Goal: Register for event/course

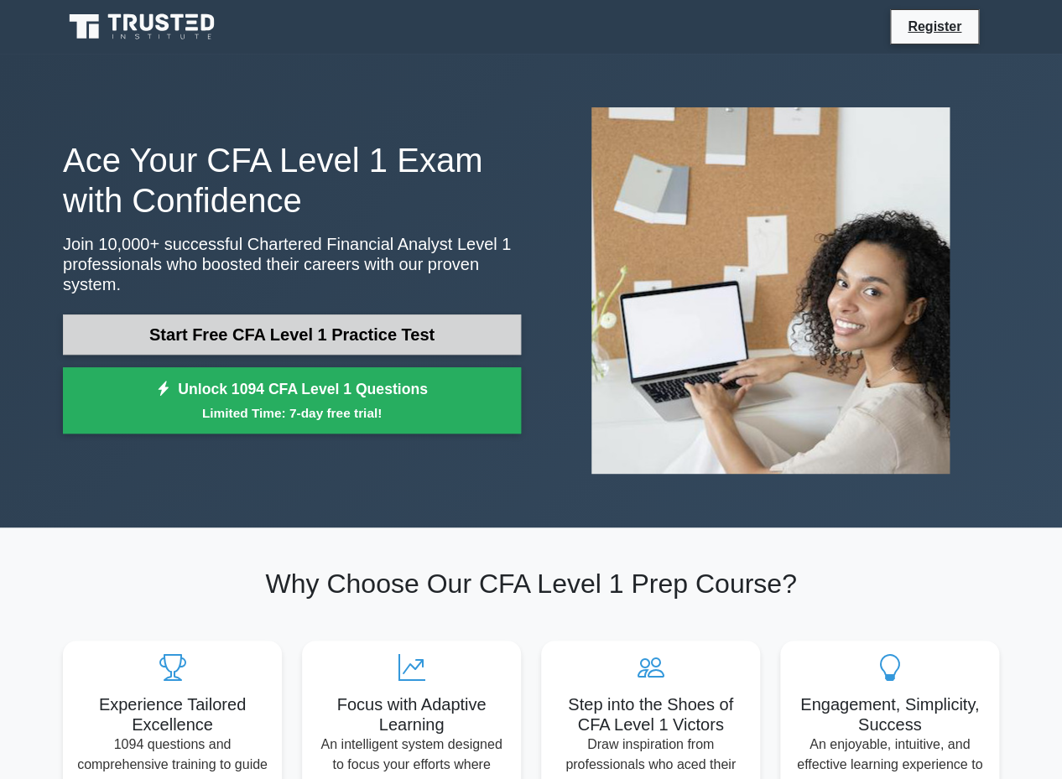
click at [303, 342] on link "Start Free CFA Level 1 Practice Test" at bounding box center [292, 335] width 458 height 40
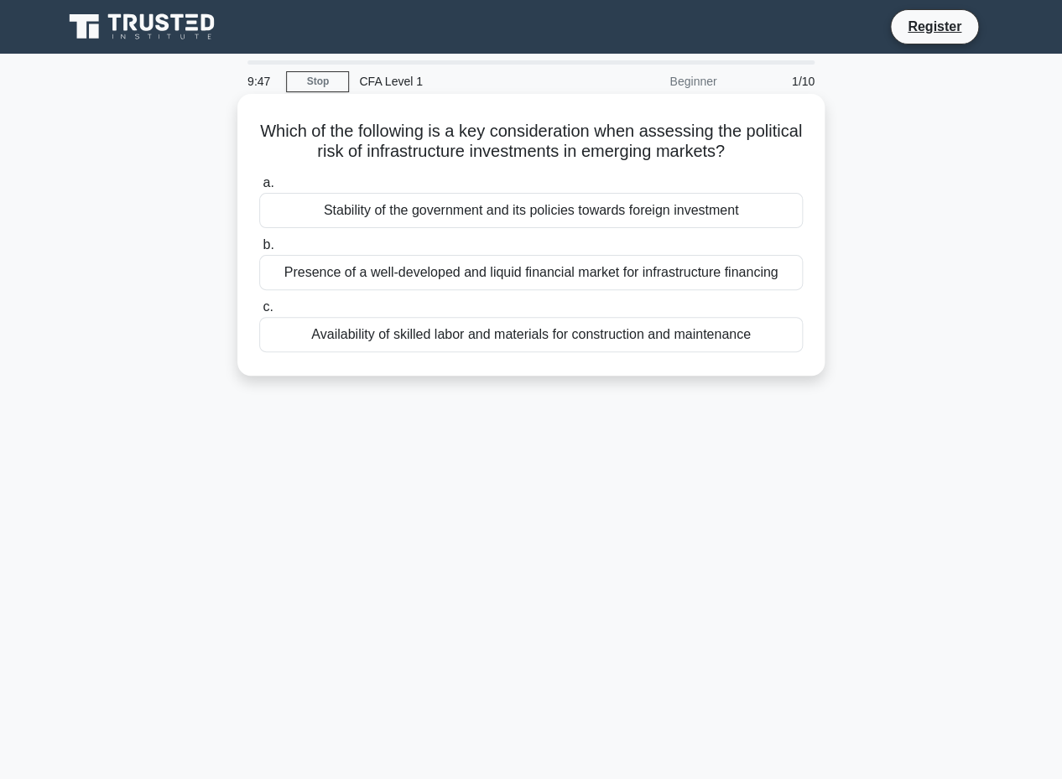
click at [394, 216] on div "Stability of the government and its policies towards foreign investment" at bounding box center [531, 210] width 544 height 35
click at [259, 189] on input "a. Stability of the government and its policies towards foreign investment" at bounding box center [259, 183] width 0 height 11
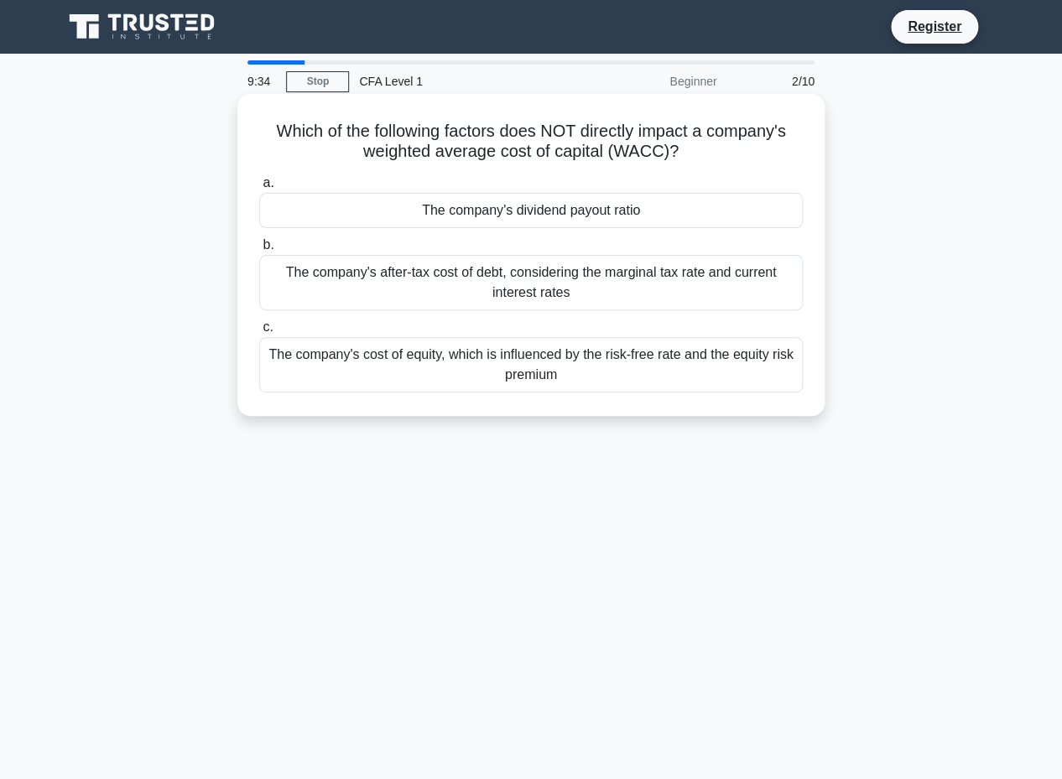
click at [536, 198] on div "The company's dividend payout ratio" at bounding box center [531, 210] width 544 height 35
click at [259, 189] on input "a. The company's dividend payout ratio" at bounding box center [259, 183] width 0 height 11
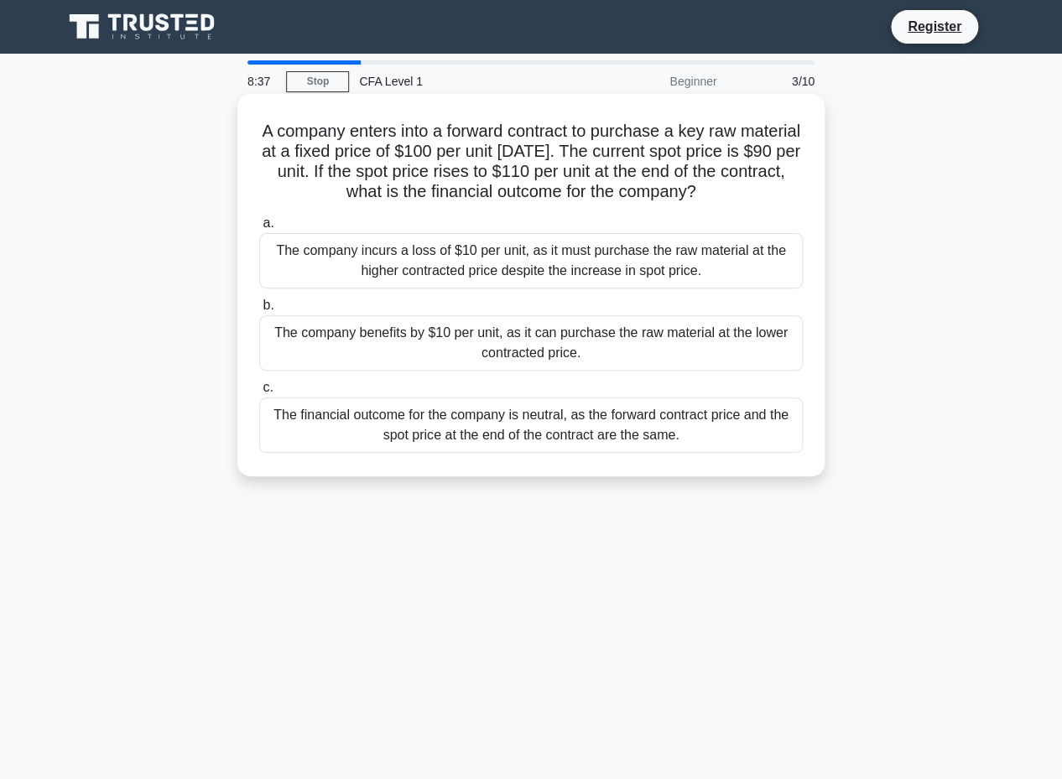
click at [557, 361] on div "The company benefits by $10 per unit, as it can purchase the raw material at th…" at bounding box center [531, 342] width 544 height 55
click at [259, 311] on input "b. The company benefits by $10 per unit, as it can purchase the raw material at…" at bounding box center [259, 305] width 0 height 11
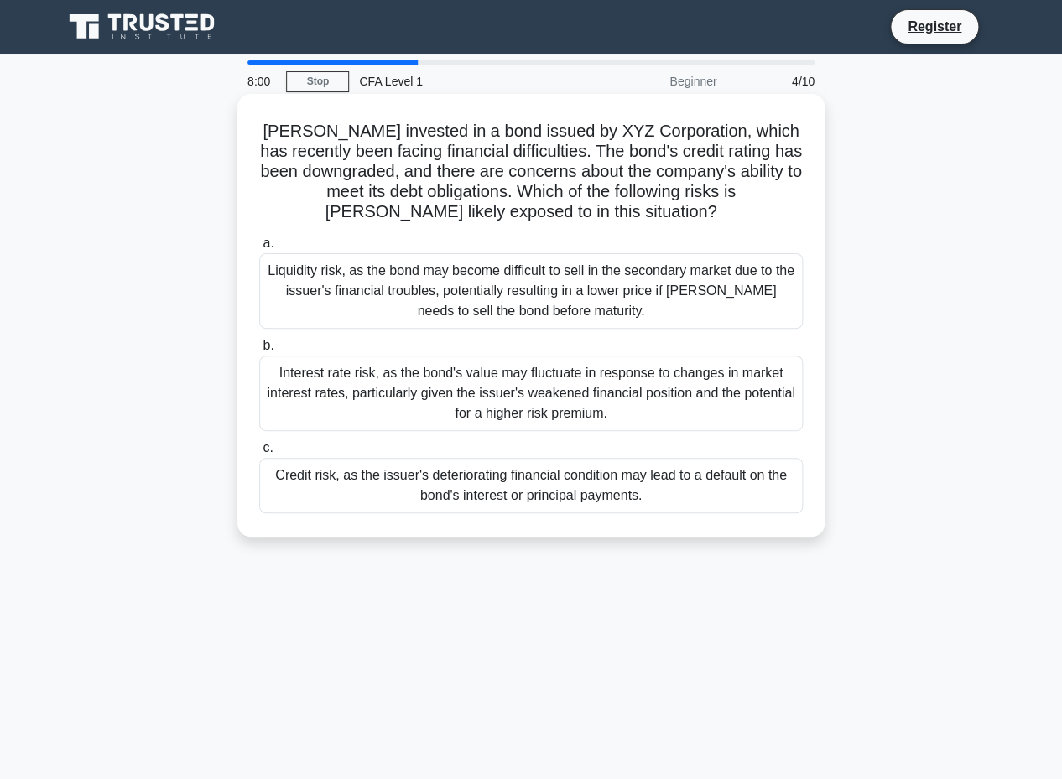
click at [581, 291] on div "Liquidity risk, as the bond may become difficult to sell in the secondary marke…" at bounding box center [531, 291] width 544 height 76
click at [259, 249] on input "a. Liquidity risk, as the bond may become difficult to sell in the secondary ma…" at bounding box center [259, 243] width 0 height 11
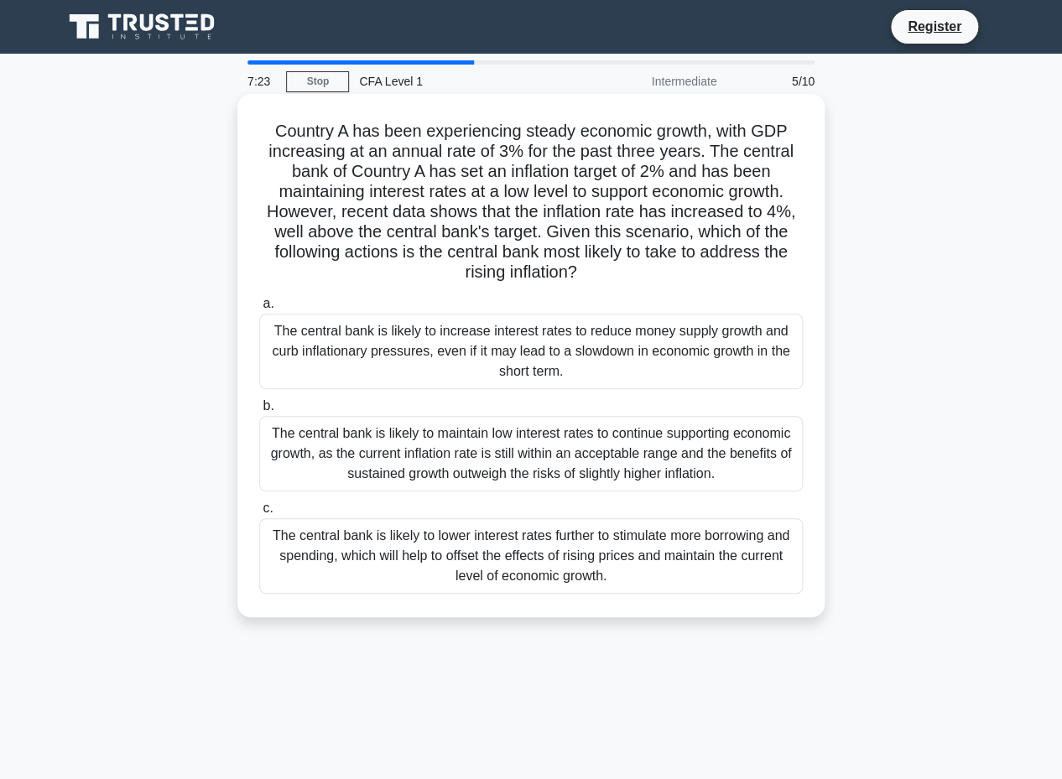
click at [570, 336] on div "The central bank is likely to increase interest rates to reduce money supply gr…" at bounding box center [531, 352] width 544 height 76
click at [259, 310] on input "a. The central bank is likely to increase interest rates to reduce money supply…" at bounding box center [259, 304] width 0 height 11
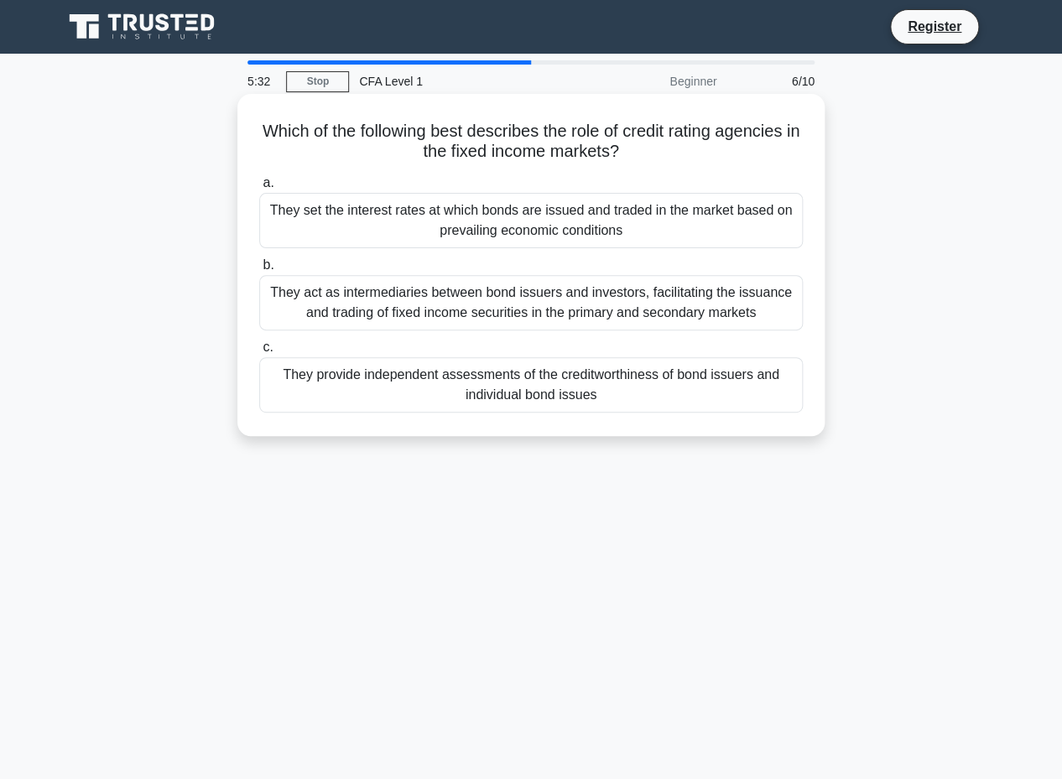
click at [560, 384] on div "They provide independent assessments of the creditworthiness of bond issuers an…" at bounding box center [531, 384] width 544 height 55
click at [259, 353] on input "c. They provide independent assessments of the creditworthiness of bond issuers…" at bounding box center [259, 347] width 0 height 11
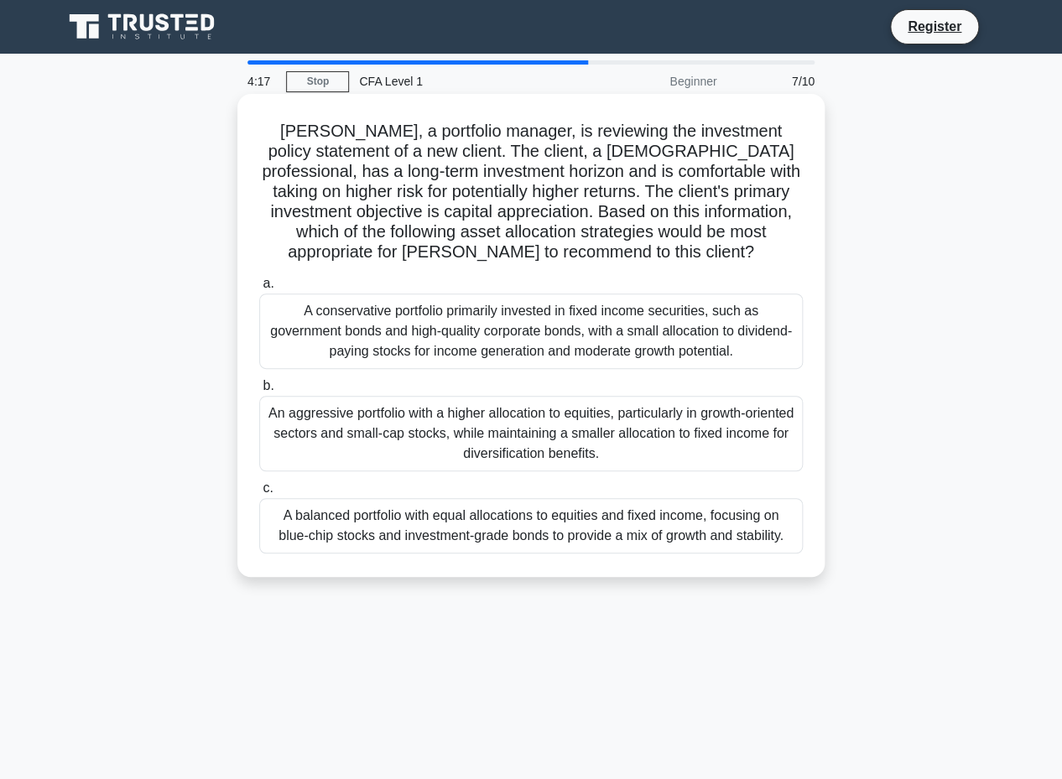
click at [555, 532] on div "A balanced portfolio with equal allocations to equities and fixed income, focus…" at bounding box center [531, 525] width 544 height 55
click at [259, 494] on input "c. A balanced portfolio with equal allocations to equities and fixed income, fo…" at bounding box center [259, 488] width 0 height 11
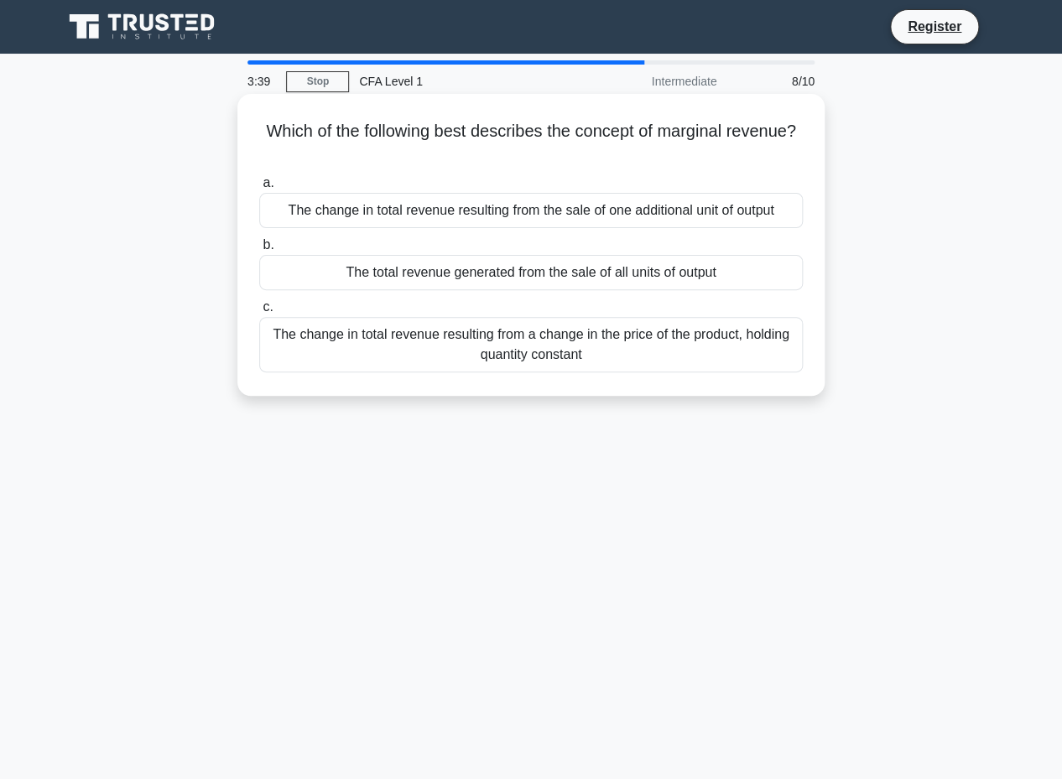
click at [617, 209] on div "The change in total revenue resulting from the sale of one additional unit of o…" at bounding box center [531, 210] width 544 height 35
click at [259, 189] on input "a. The change in total revenue resulting from the sale of one additional unit o…" at bounding box center [259, 183] width 0 height 11
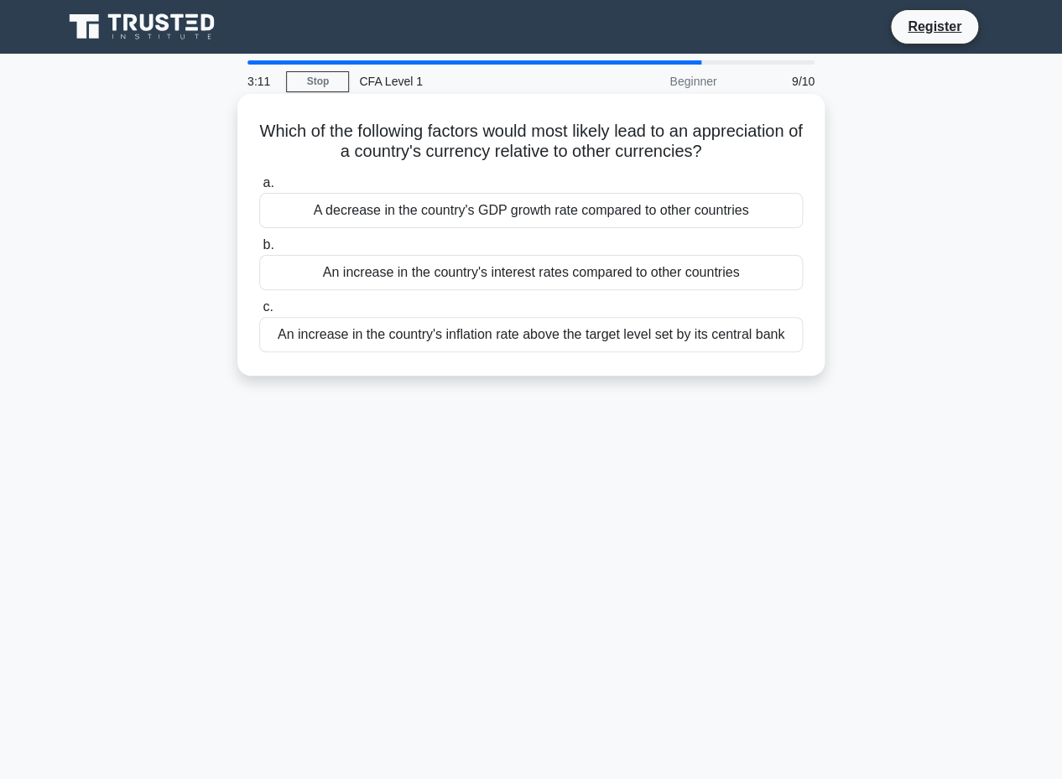
click at [492, 273] on div "An increase in the country's interest rates compared to other countries" at bounding box center [531, 272] width 544 height 35
click at [259, 251] on input "b. An increase in the country's interest rates compared to other countries" at bounding box center [259, 245] width 0 height 11
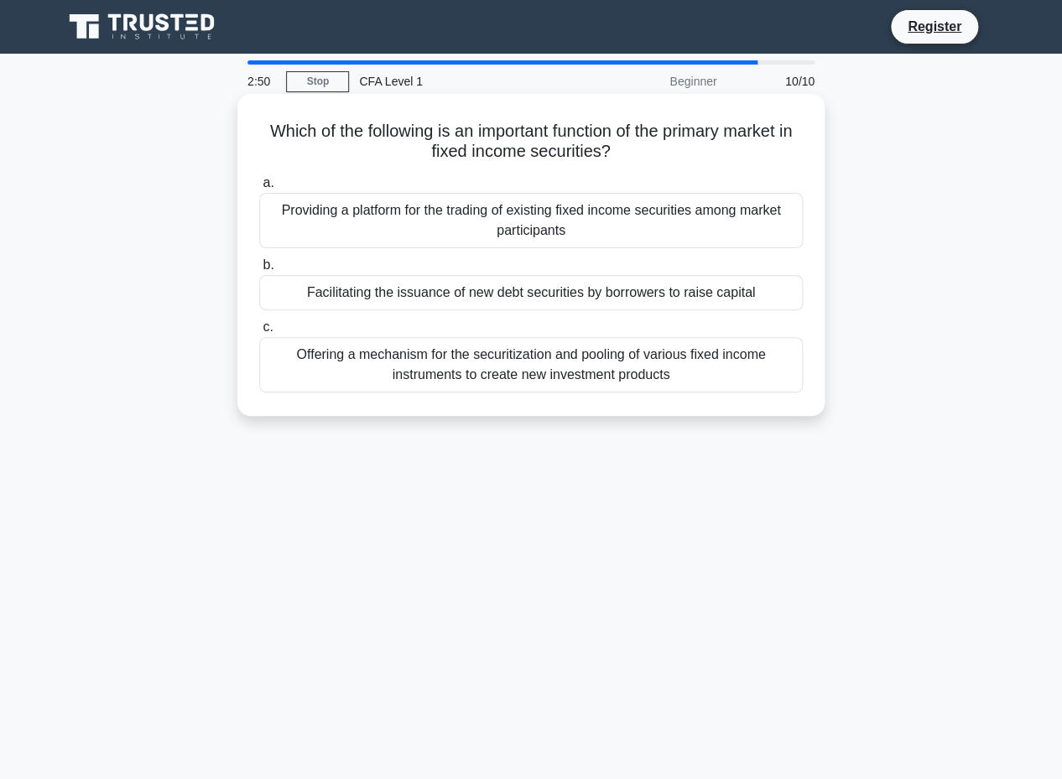
click at [522, 363] on div "Offering a mechanism for the securitization and pooling of various fixed income…" at bounding box center [531, 364] width 544 height 55
click at [259, 333] on input "c. Offering a mechanism for the securitization and pooling of various fixed inc…" at bounding box center [259, 327] width 0 height 11
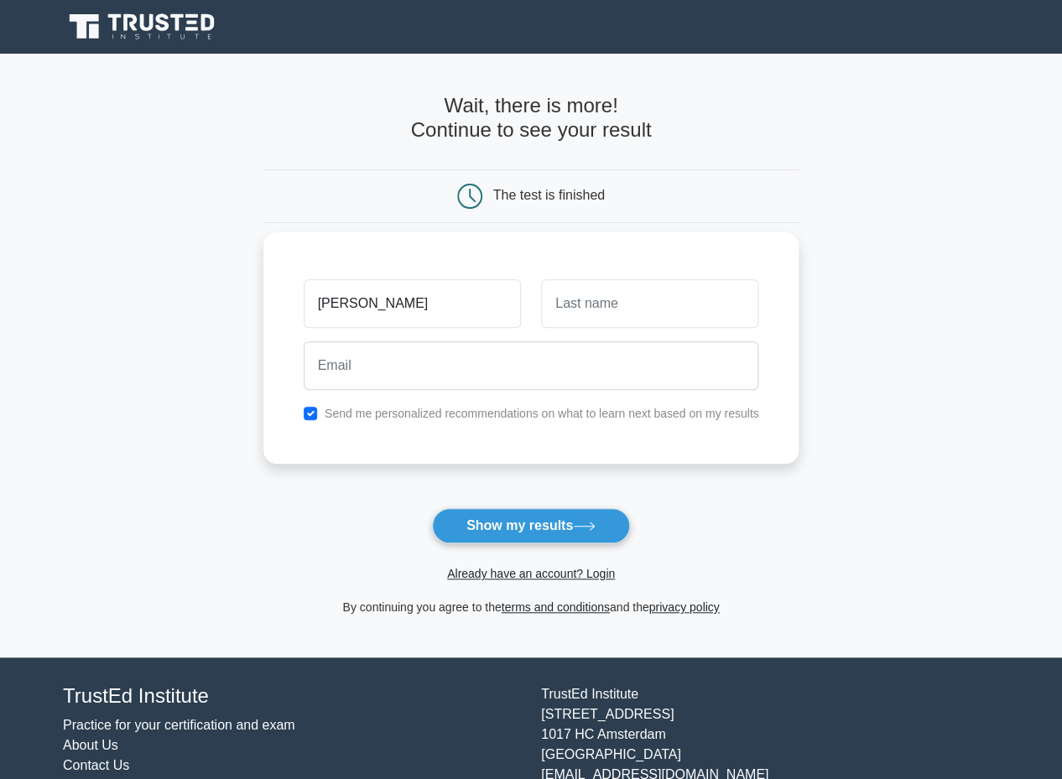
type input "Jose"
click at [684, 296] on input "text" at bounding box center [649, 303] width 217 height 49
type input "Merino"
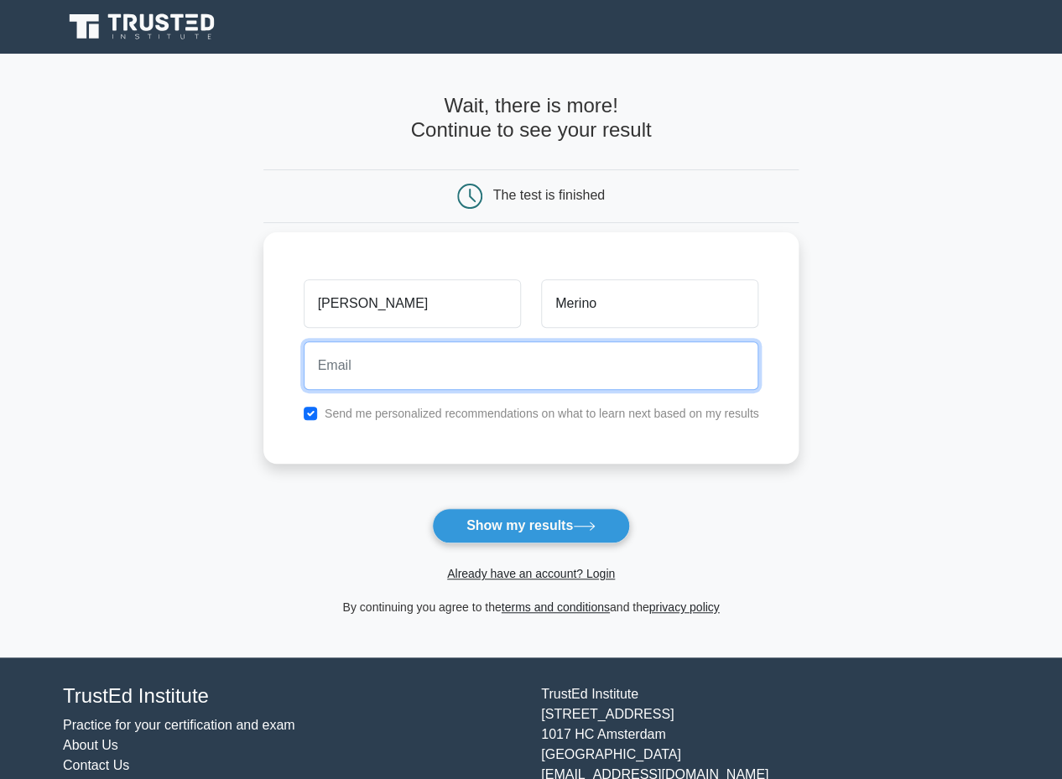
click at [508, 370] on input "email" at bounding box center [532, 365] width 456 height 49
type input "fmerinobarger@gmail.com"
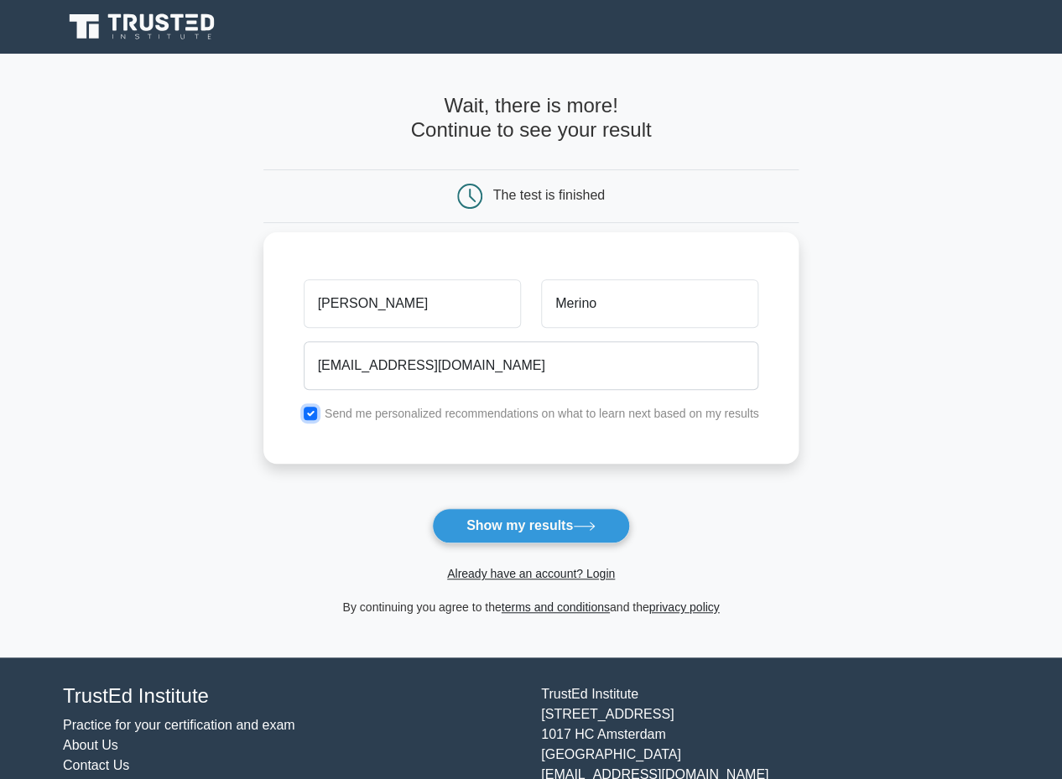
click at [305, 412] on input "checkbox" at bounding box center [310, 413] width 13 height 13
checkbox input "false"
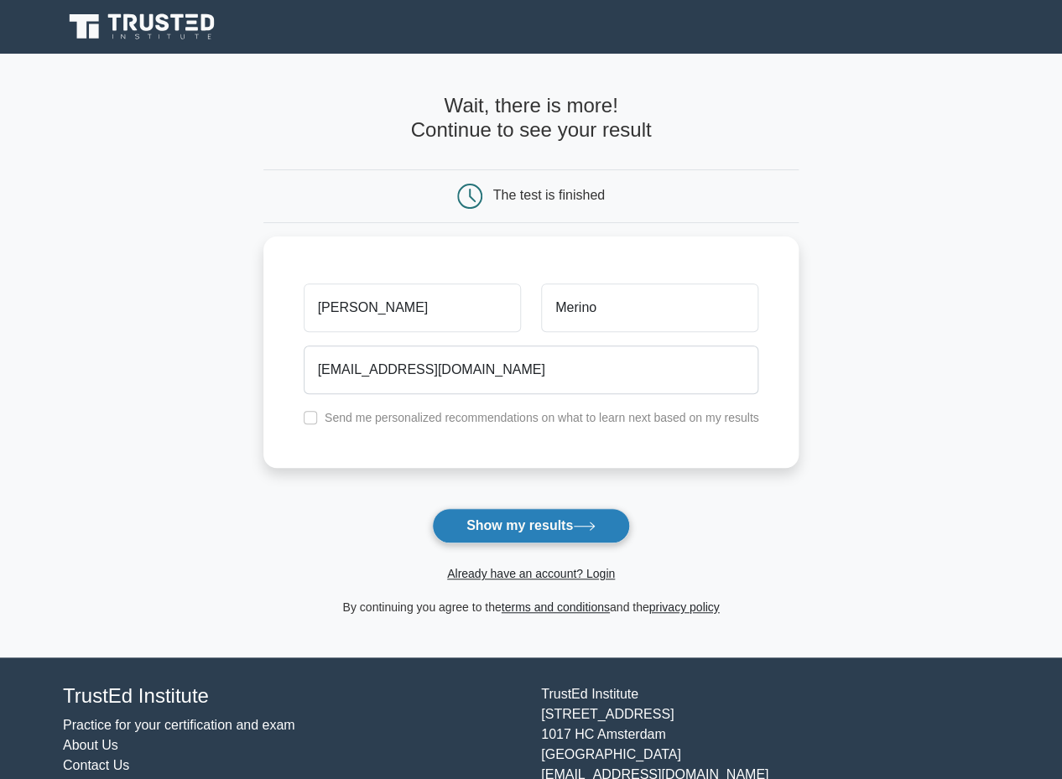
click at [483, 518] on button "Show my results" at bounding box center [531, 525] width 198 height 35
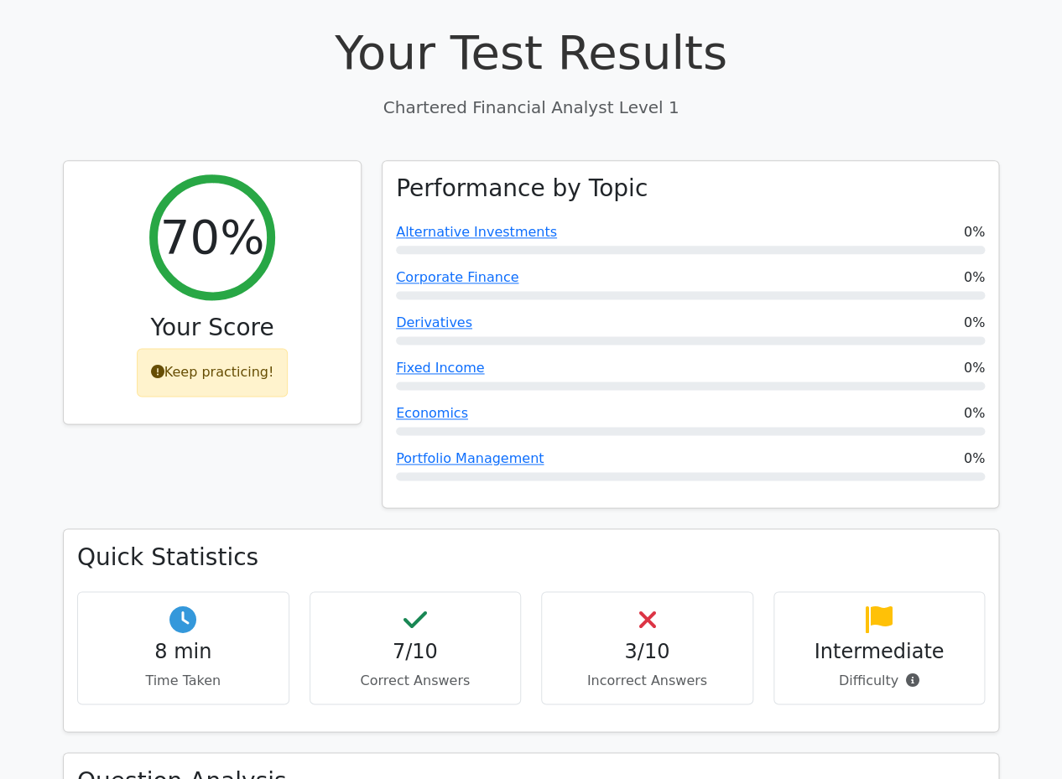
scroll to position [588, 0]
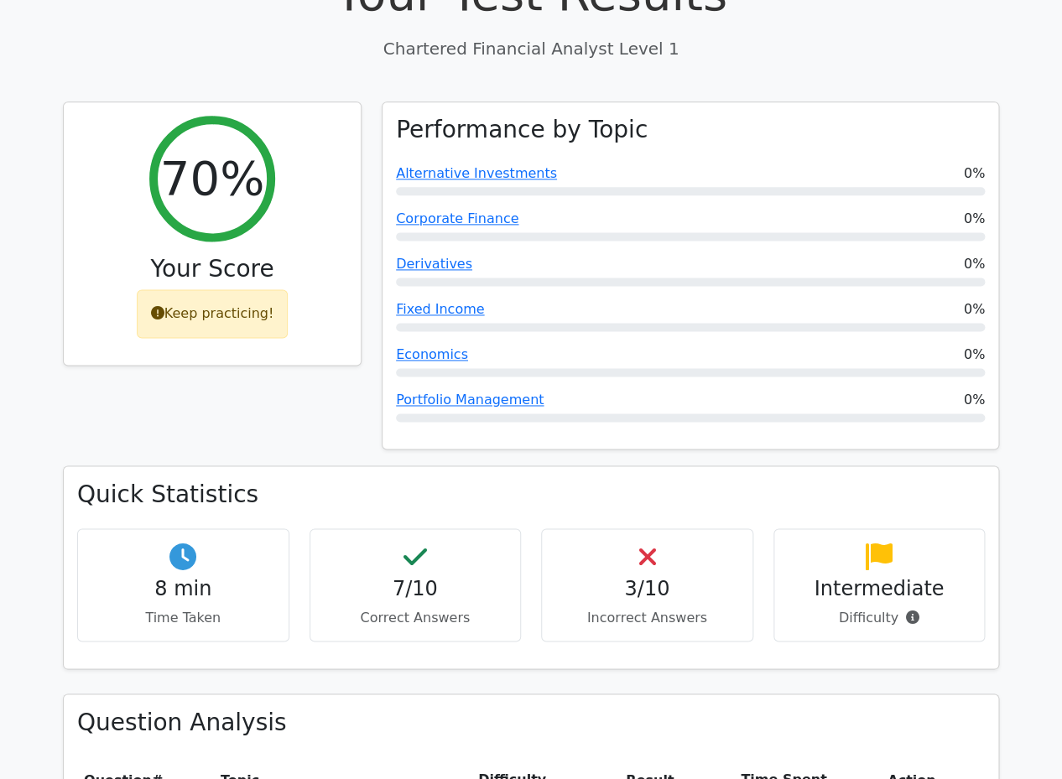
click at [613, 576] on h4 "3/10" at bounding box center [647, 588] width 184 height 24
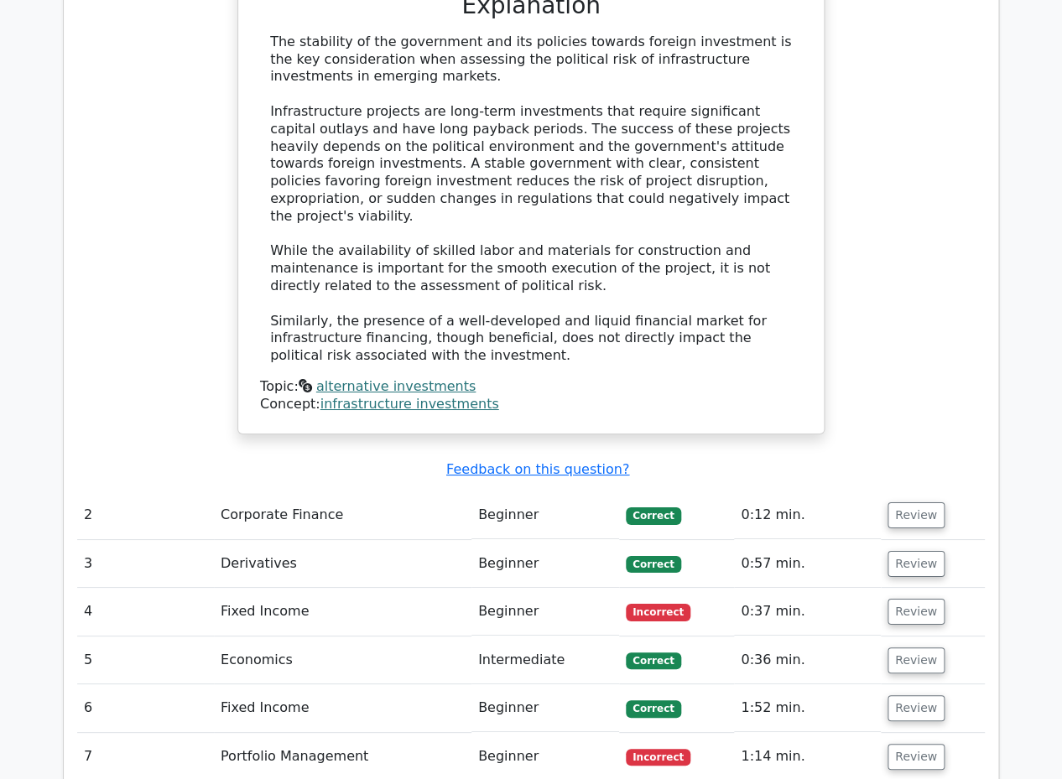
scroll to position [1756, 0]
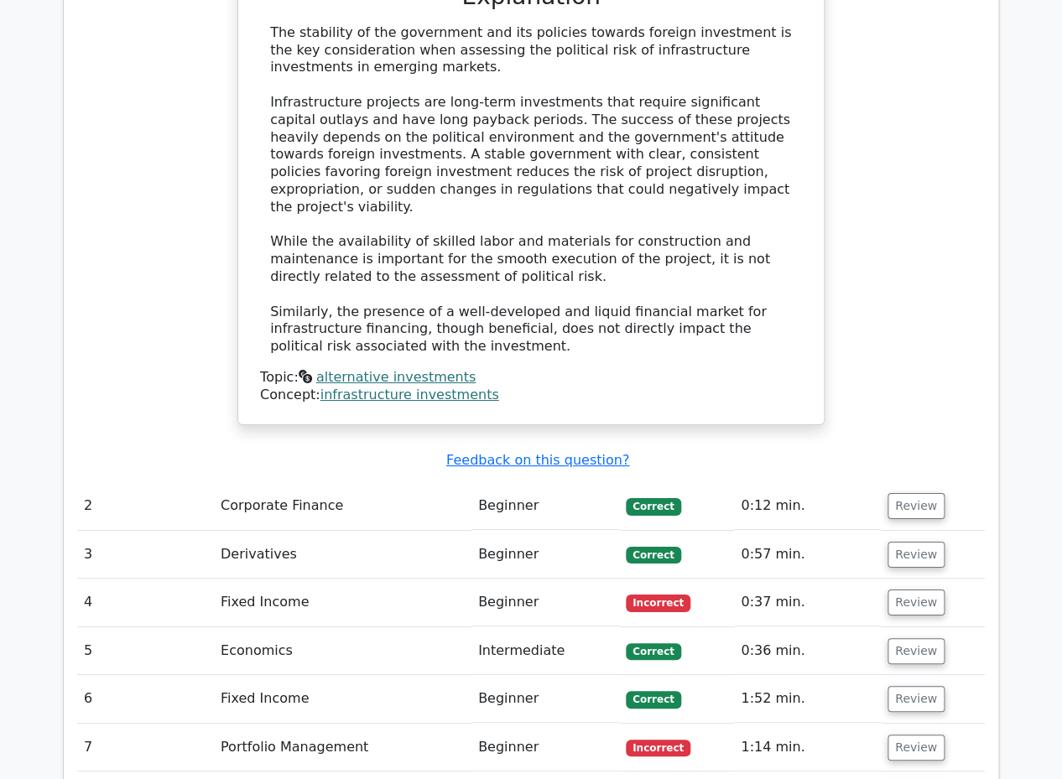
click at [619, 579] on td "Incorrect" at bounding box center [676, 603] width 115 height 48
click at [904, 590] on button "Review" at bounding box center [916, 603] width 57 height 26
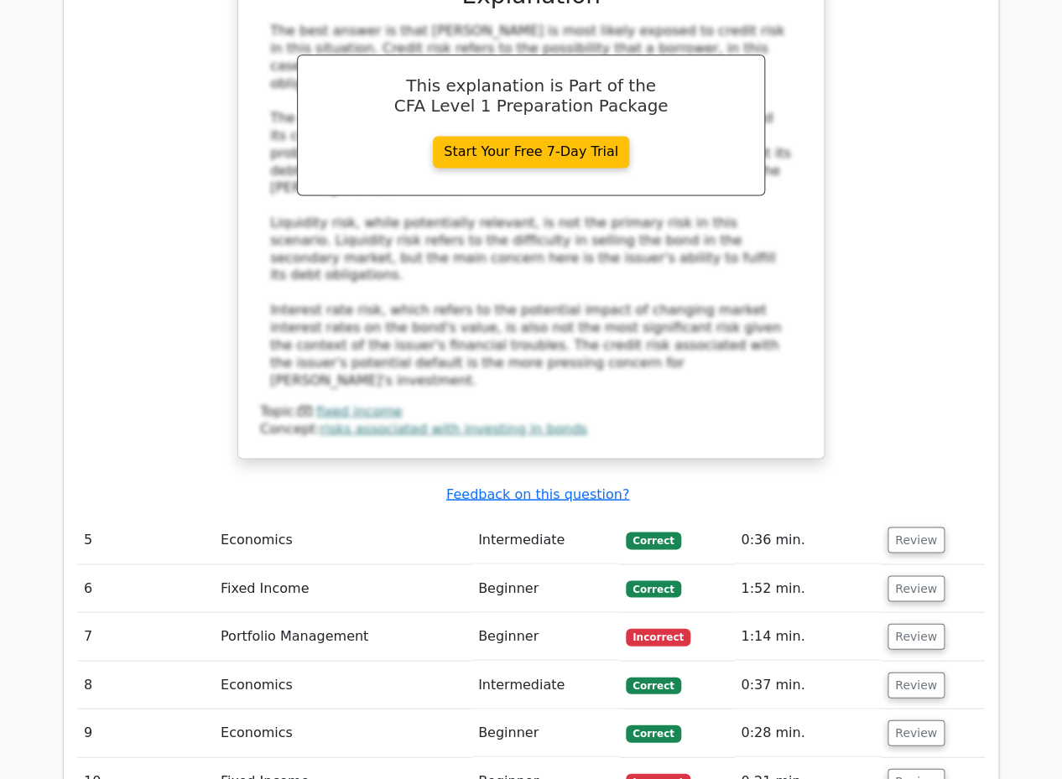
scroll to position [2936, 0]
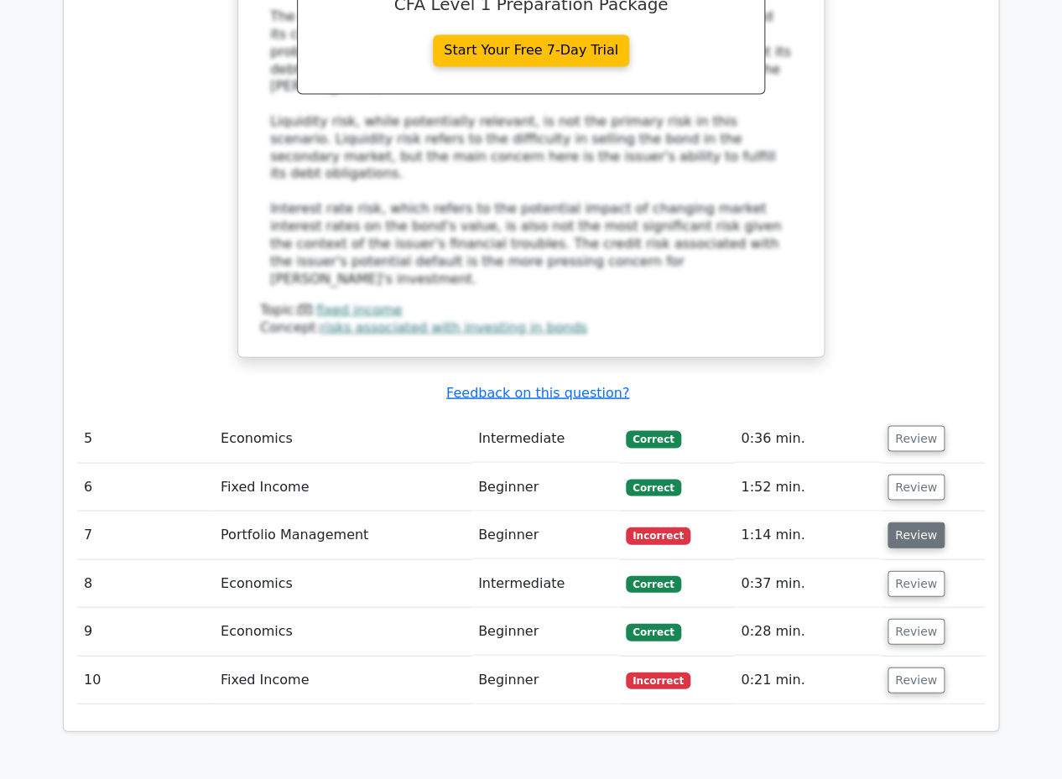
click at [896, 522] on button "Review" at bounding box center [916, 535] width 57 height 26
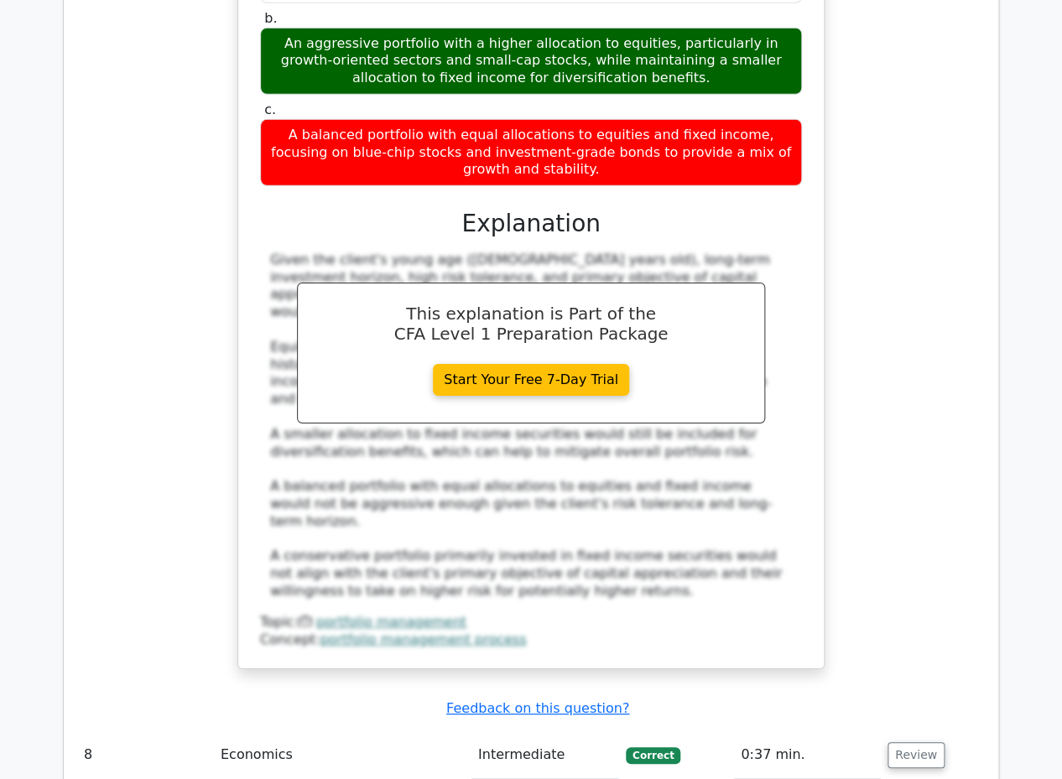
scroll to position [3768, 0]
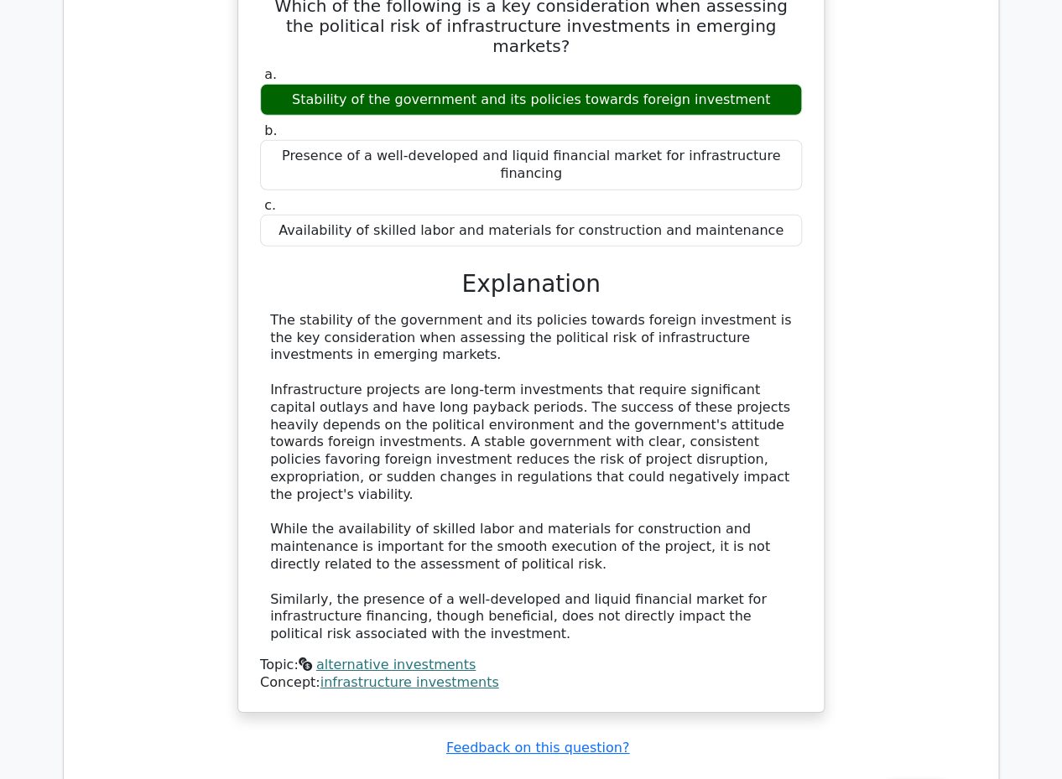
scroll to position [1364, 0]
